Goal: Task Accomplishment & Management: Manage account settings

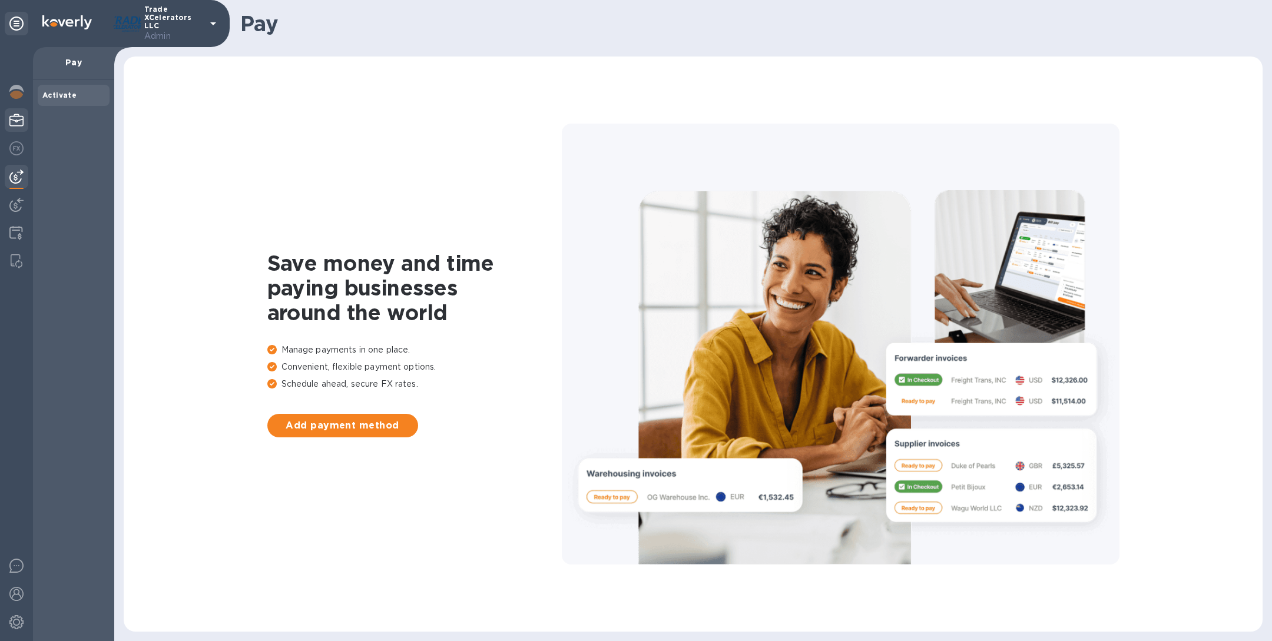
click at [18, 119] on img at bounding box center [16, 120] width 14 height 14
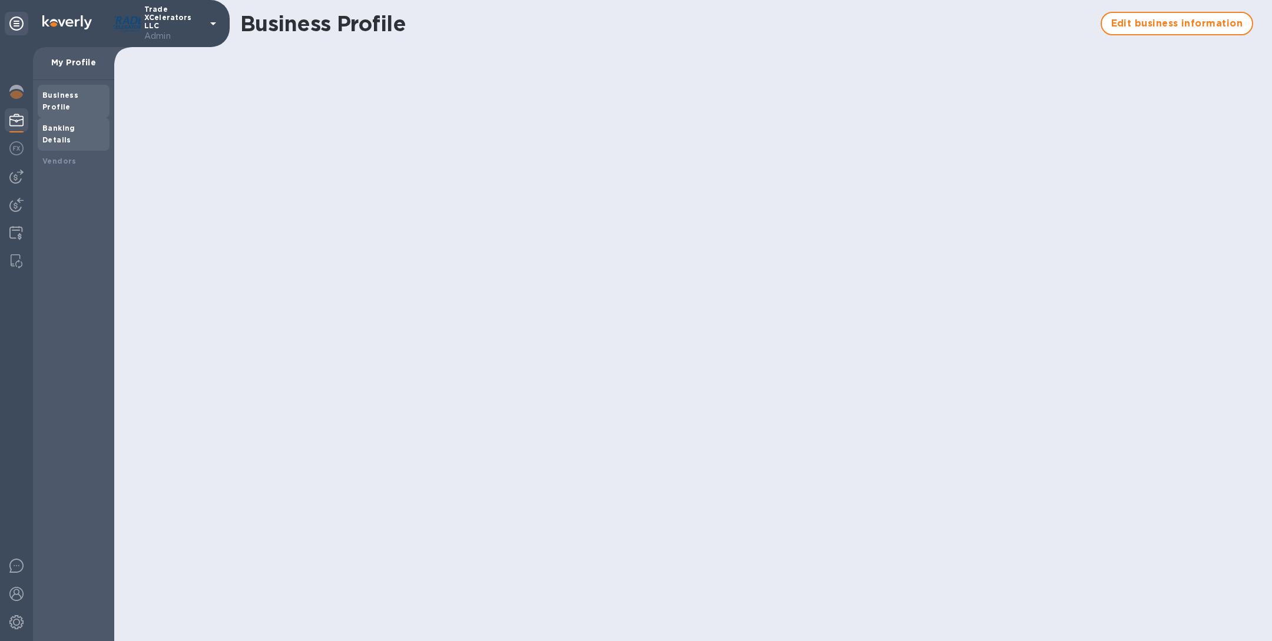
click at [73, 124] on b "Banking Details" at bounding box center [58, 134] width 33 height 21
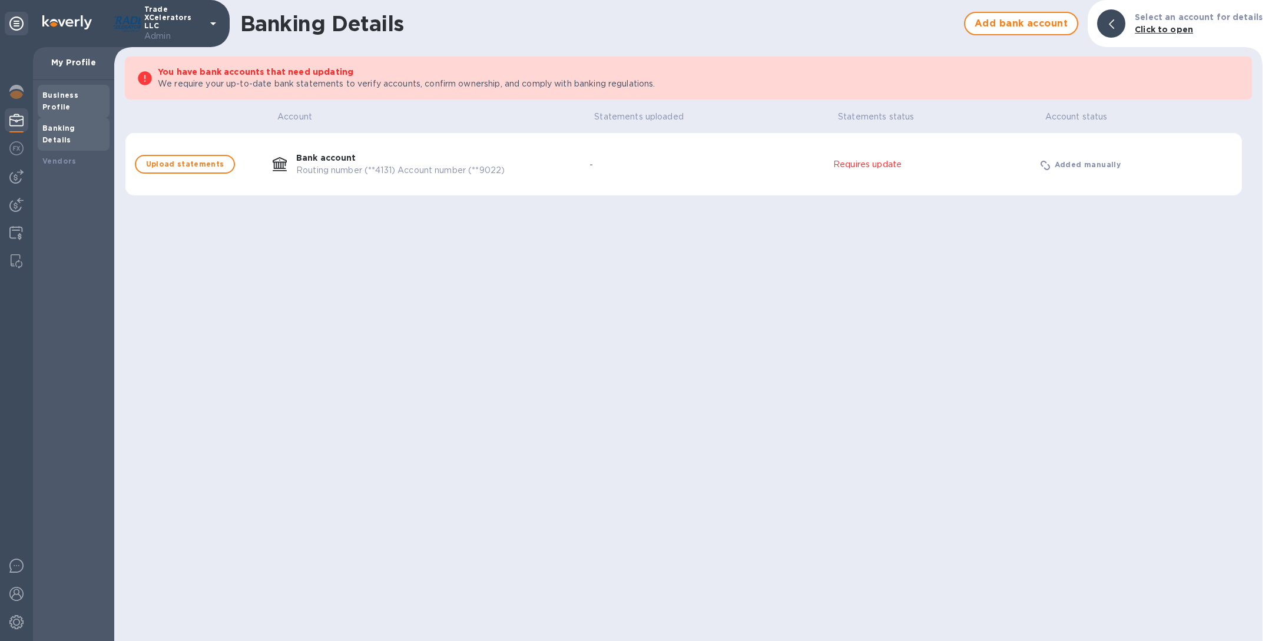
click at [67, 97] on b "Business Profile" at bounding box center [60, 101] width 36 height 21
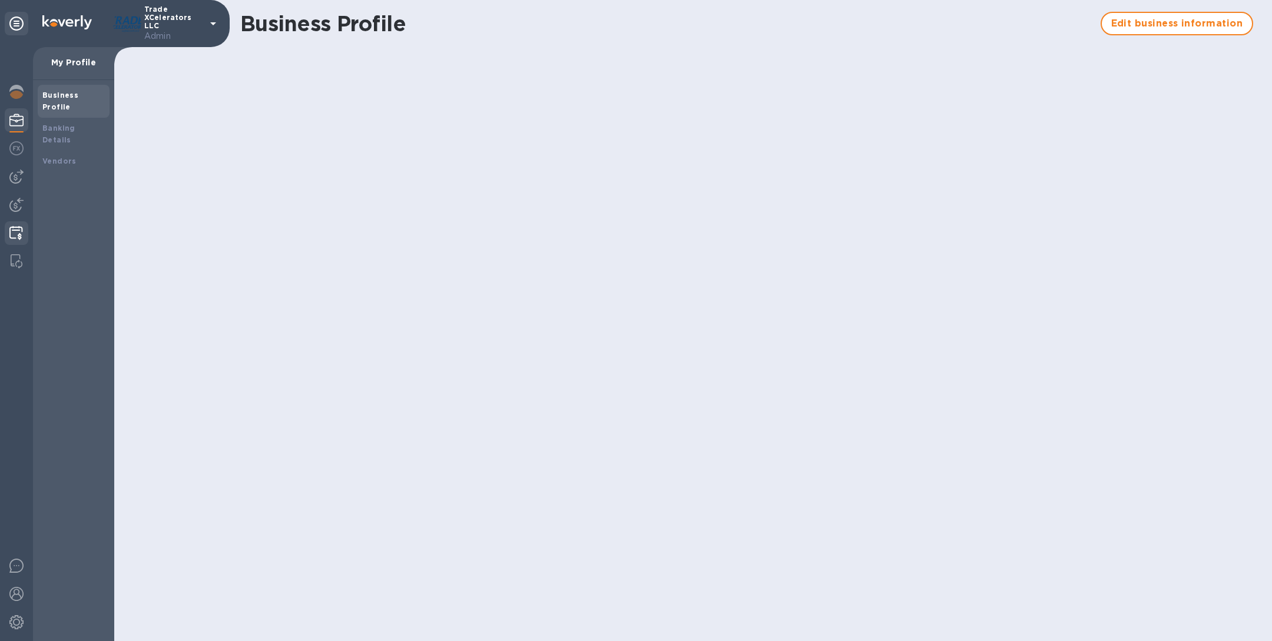
click at [18, 233] on img at bounding box center [16, 233] width 14 height 14
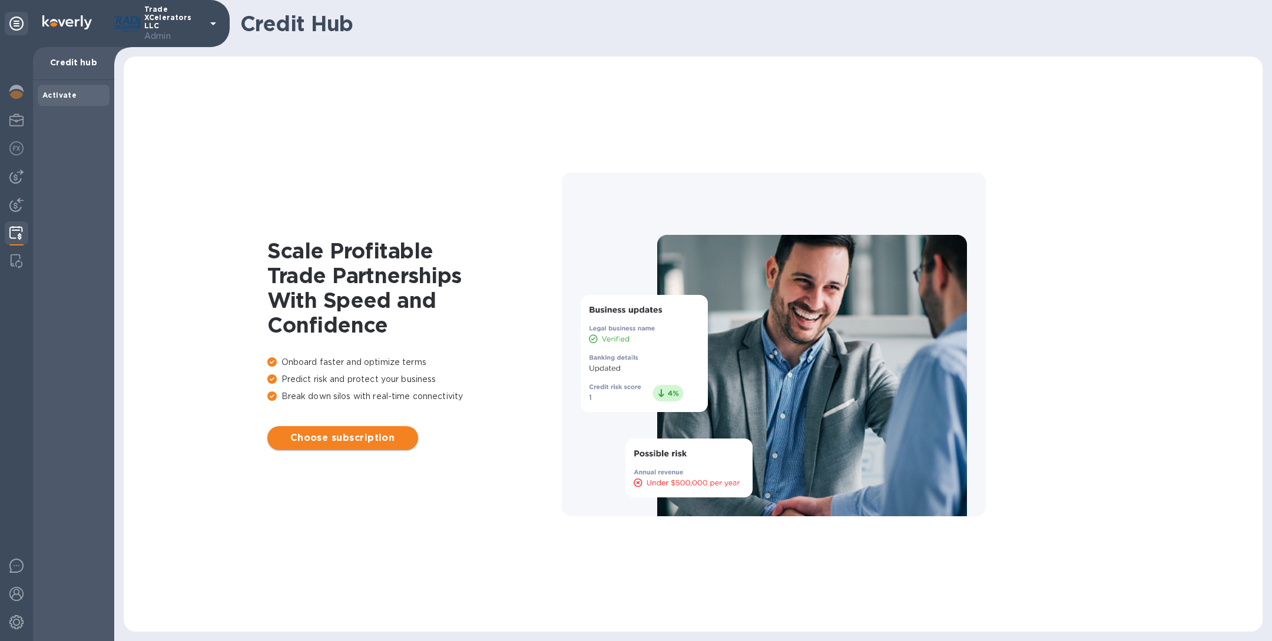
click at [376, 443] on span "Choose subscription" at bounding box center [343, 438] width 132 height 14
